Goal: Check status: Check status

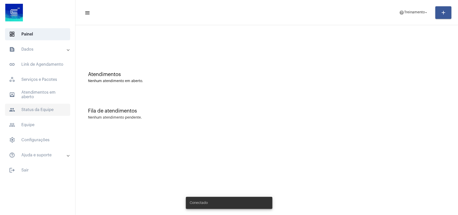
click at [32, 107] on span "people Status da Equipe" at bounding box center [37, 110] width 65 height 12
